Goal: Task Accomplishment & Management: Manage account settings

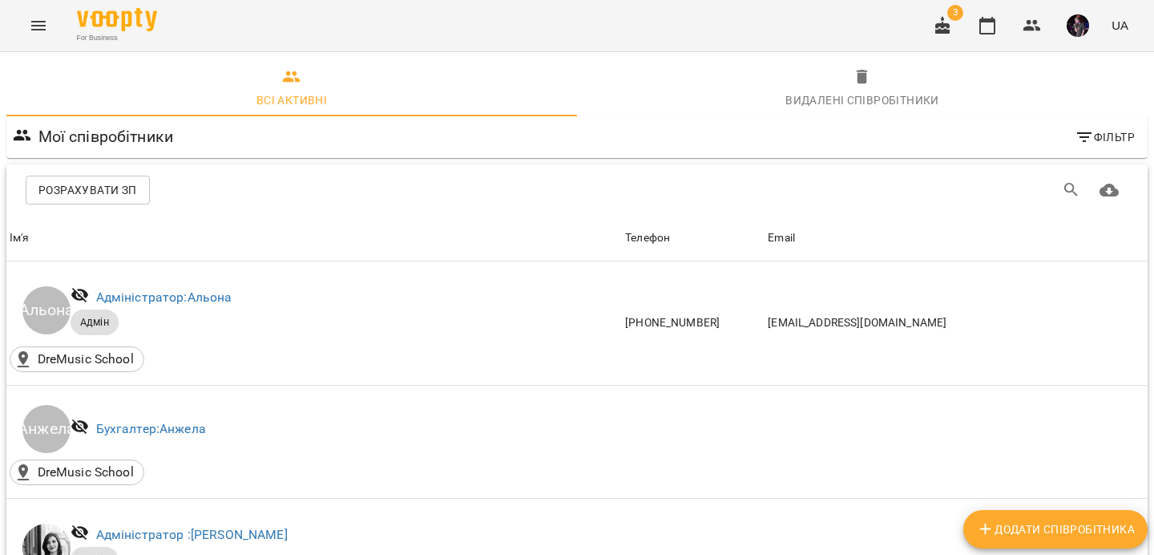
click at [31, 26] on icon "Menu" at bounding box center [38, 25] width 19 height 19
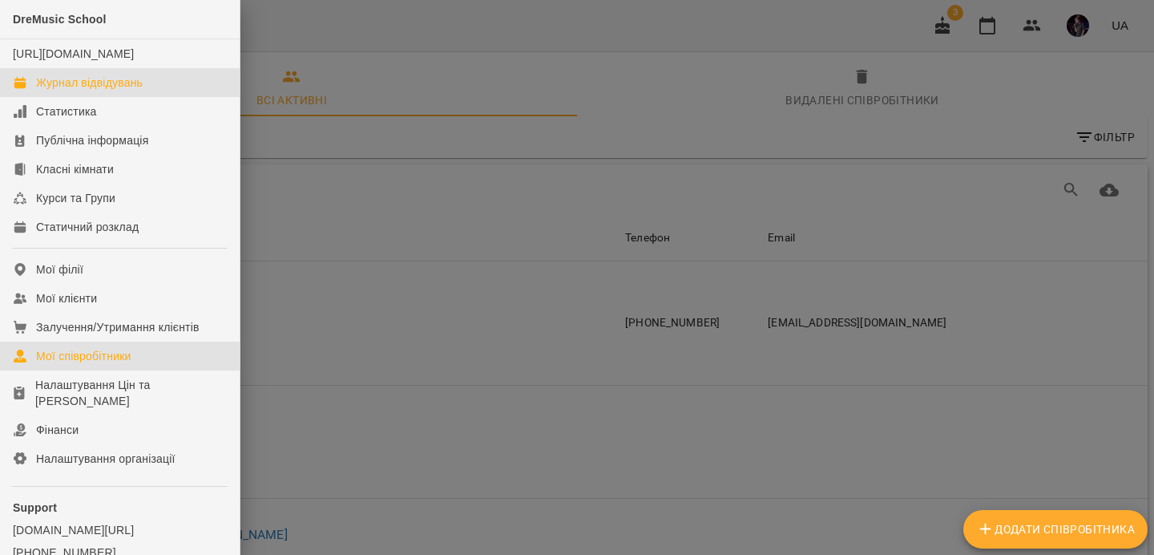
click at [102, 91] on div "Журнал відвідувань" at bounding box center [89, 83] width 107 height 16
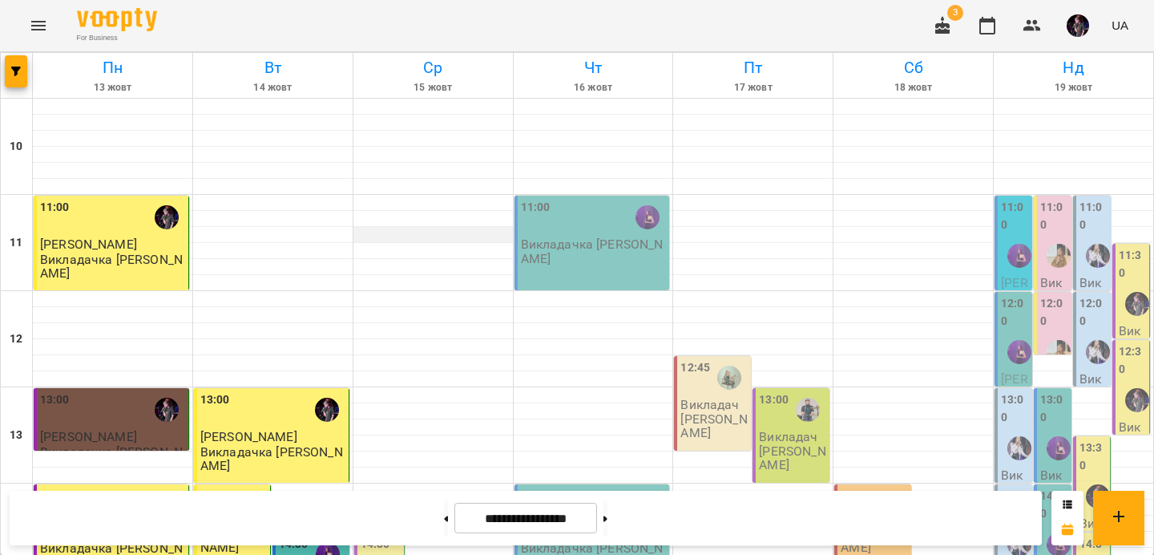
scroll to position [476, 0]
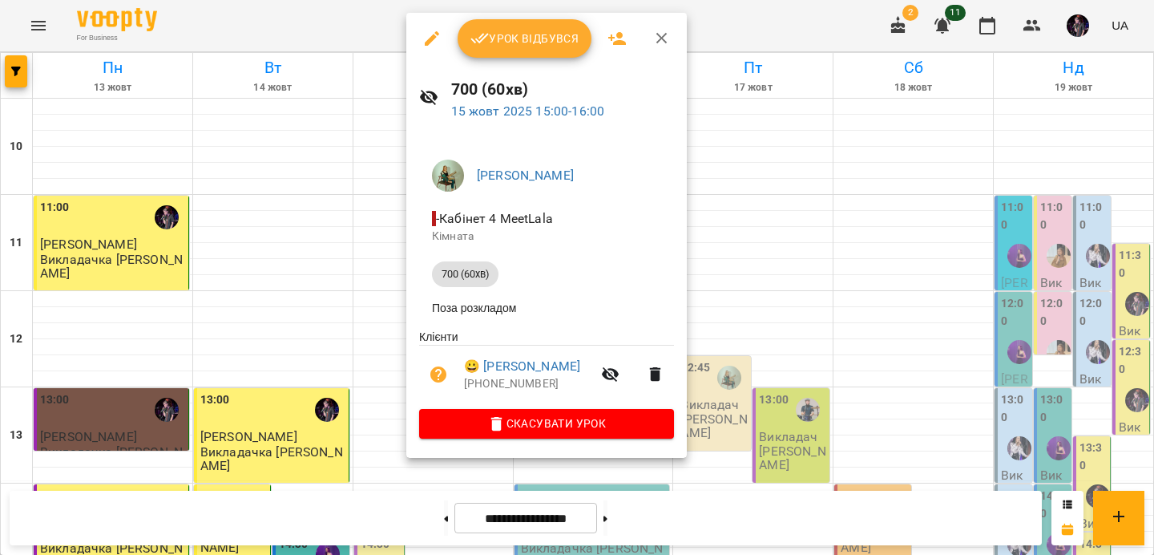
click at [668, 33] on icon "button" at bounding box center [661, 38] width 19 height 19
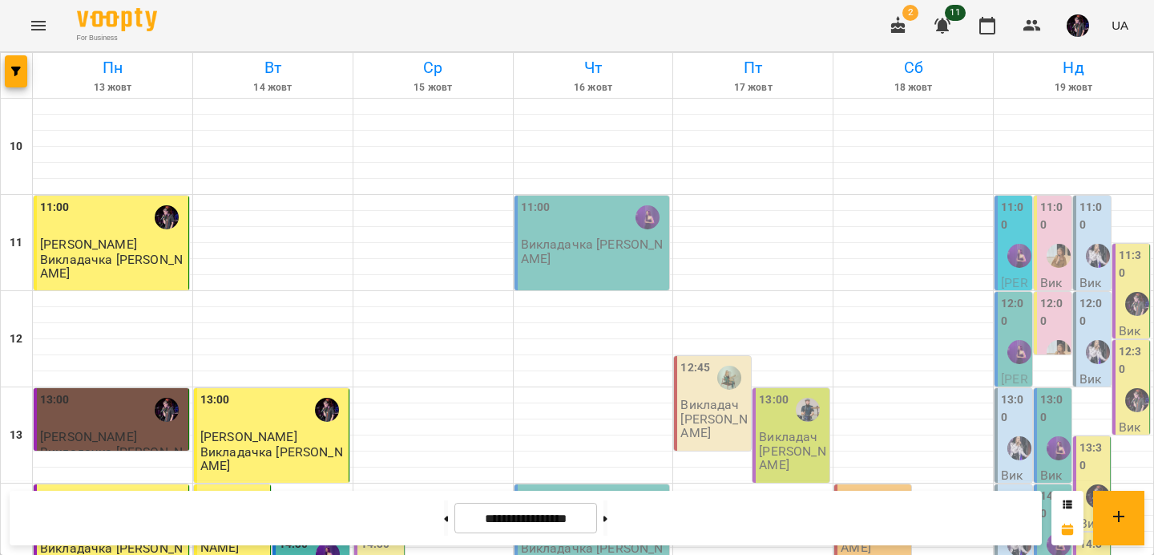
scroll to position [328, 0]
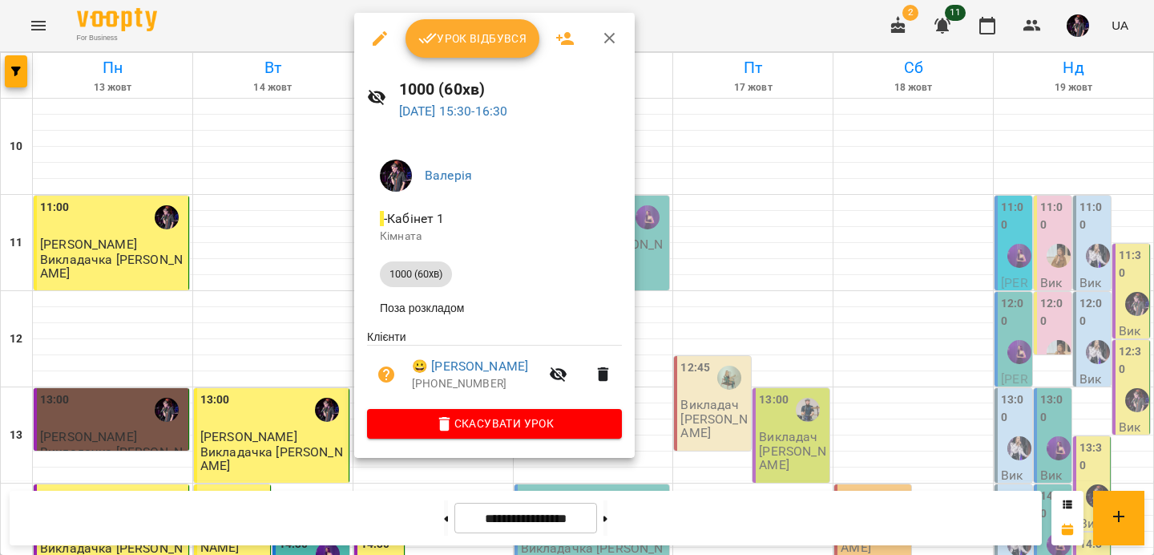
click at [612, 37] on icon "button" at bounding box center [609, 38] width 19 height 19
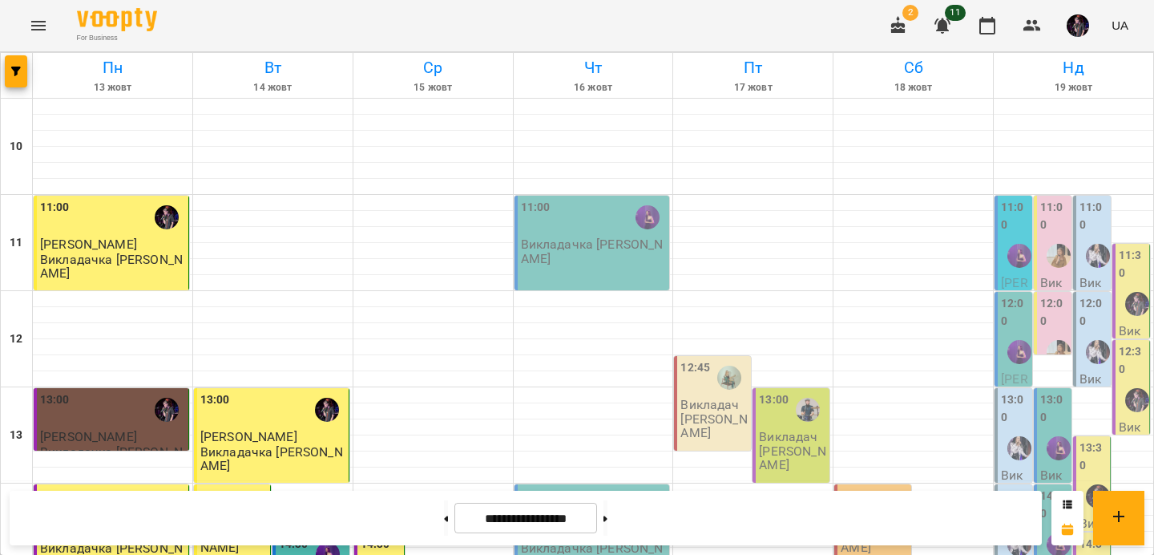
scroll to position [513, 0]
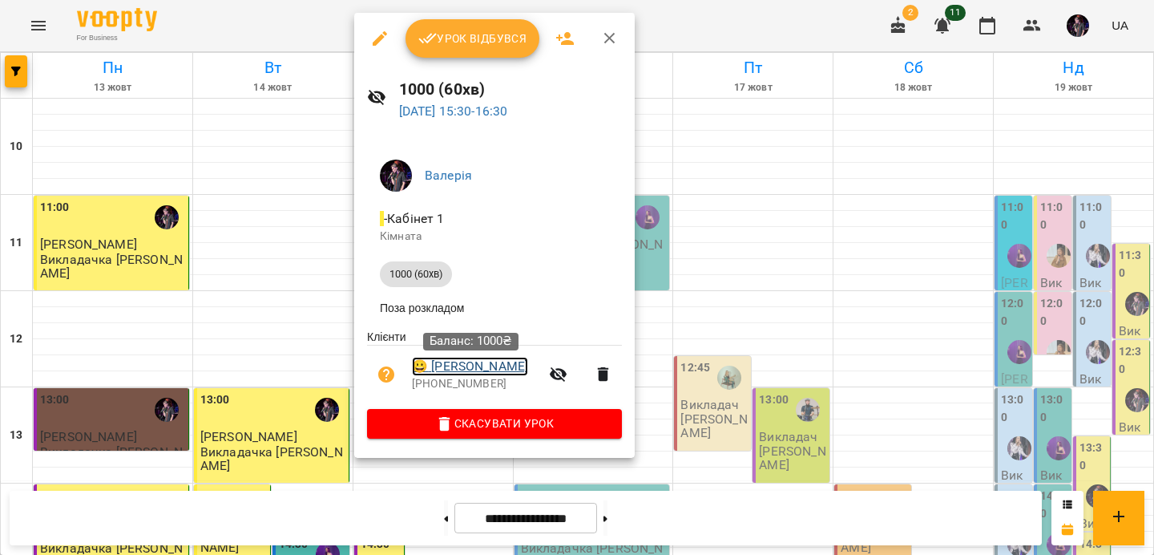
click at [470, 373] on link "😀 Ольга Ануфрієва" at bounding box center [470, 366] width 116 height 19
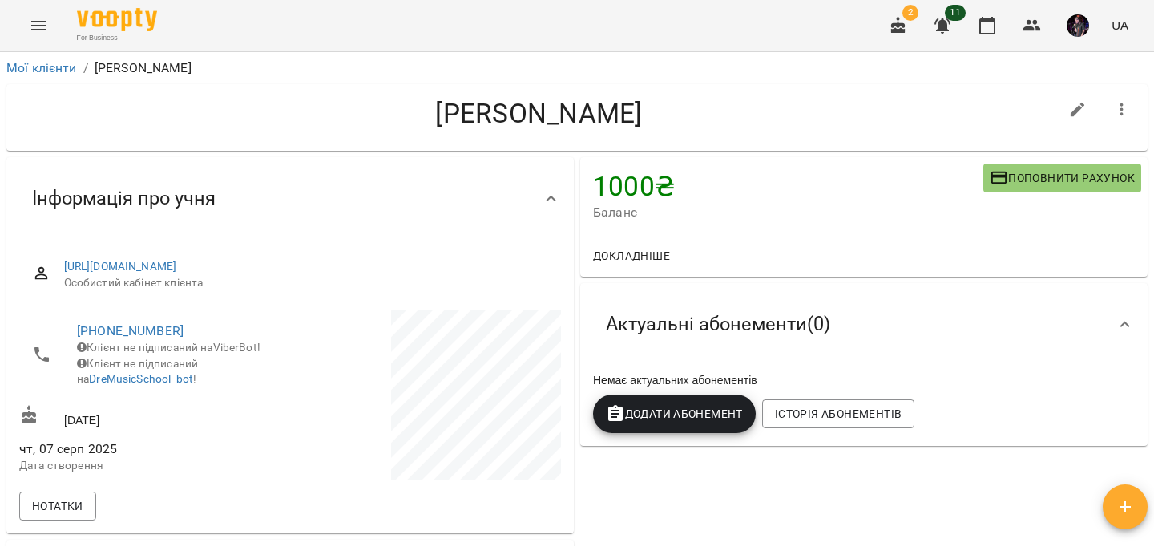
click at [24, 27] on button "Menu" at bounding box center [38, 25] width 38 height 38
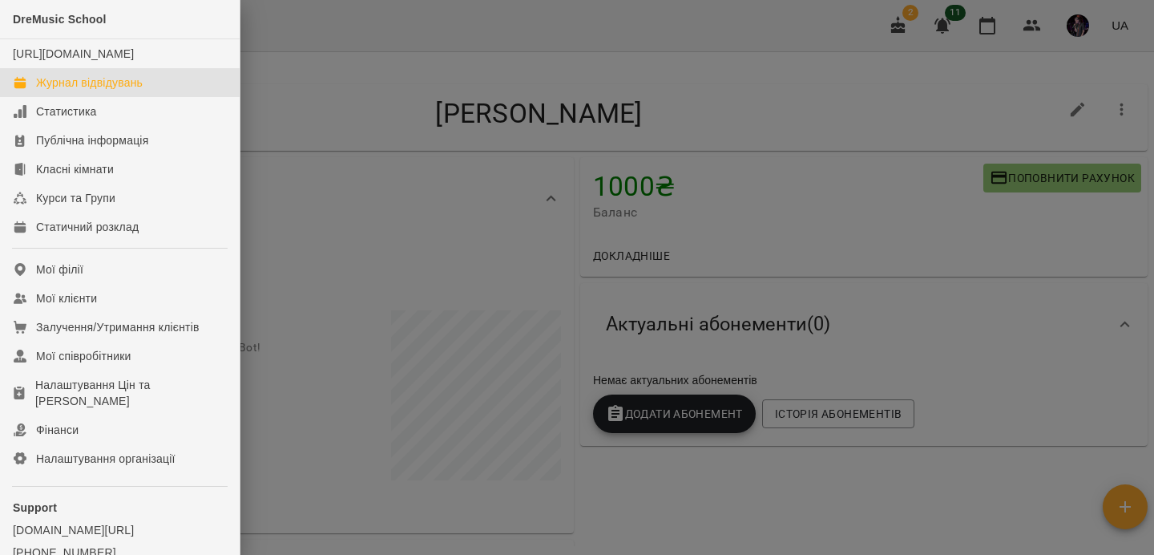
click at [103, 91] on div "Журнал відвідувань" at bounding box center [89, 83] width 107 height 16
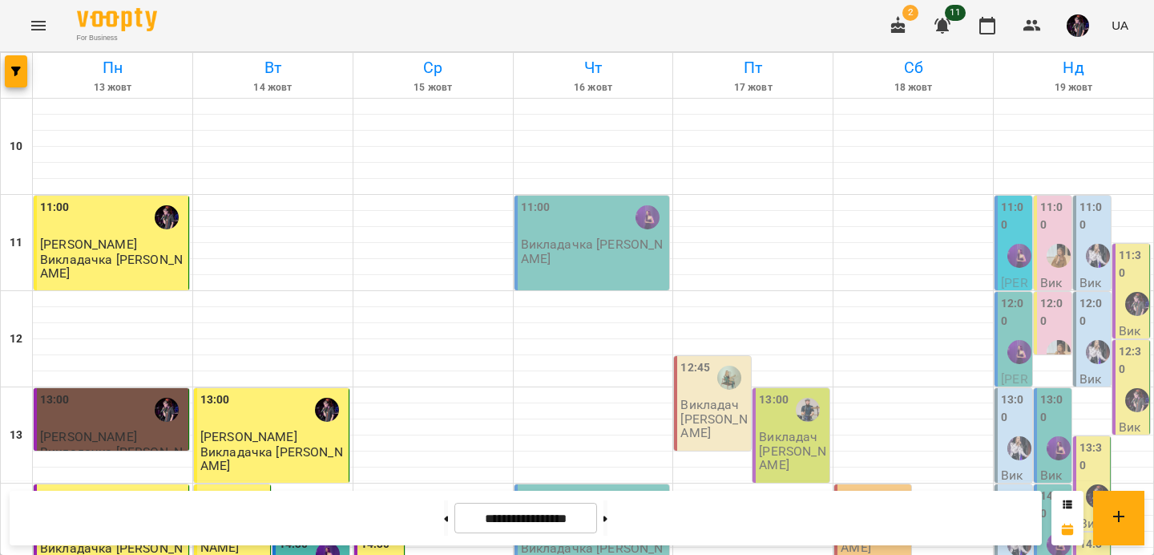
scroll to position [567, 0]
